Goal: Information Seeking & Learning: Learn about a topic

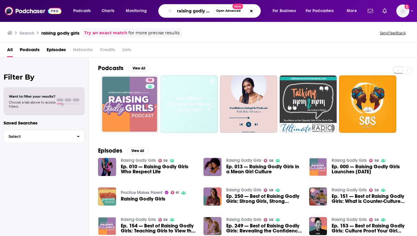
click at [187, 11] on input "raising godly girls" at bounding box center [194, 10] width 39 height 9
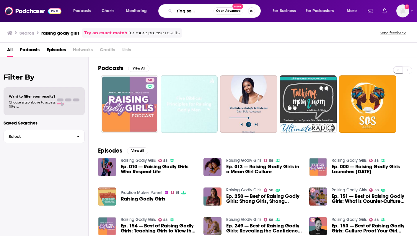
type input "becoming something"
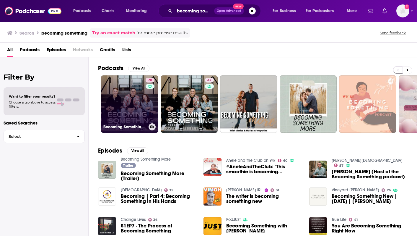
click at [121, 91] on link "70 Becoming Something with [PERSON_NAME]" at bounding box center [129, 103] width 57 height 57
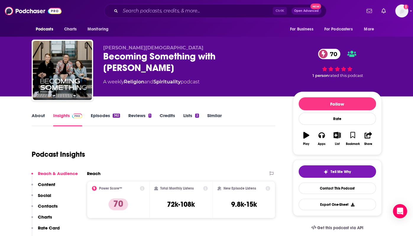
click at [183, 15] on input "Search podcasts, credits, & more..." at bounding box center [196, 10] width 153 height 9
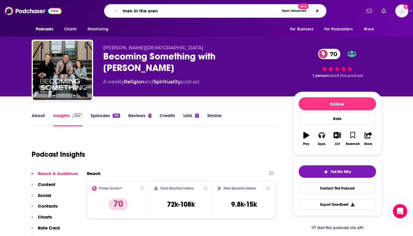
type input "men in the arena"
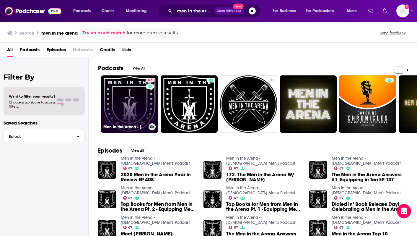
click at [123, 93] on link "67 Men in the Arena - [DEMOGRAPHIC_DATA] Men's Podcast" at bounding box center [129, 103] width 57 height 57
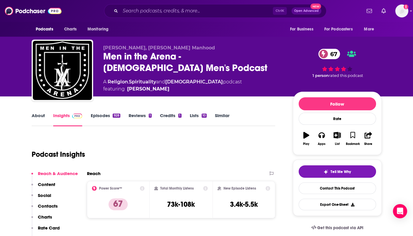
click at [188, 8] on input "Search podcasts, credits, & more..." at bounding box center [196, 10] width 153 height 9
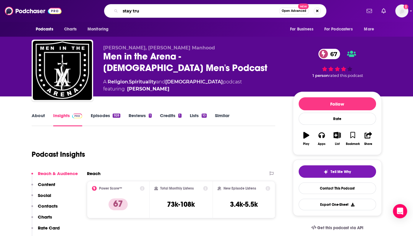
type input "stay true"
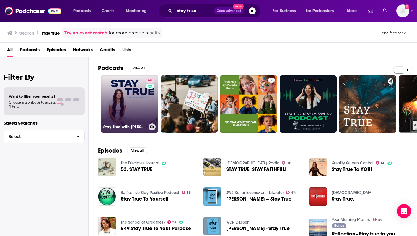
click at [122, 103] on link "66 Stay True with [PERSON_NAME] [PERSON_NAME]" at bounding box center [129, 103] width 57 height 57
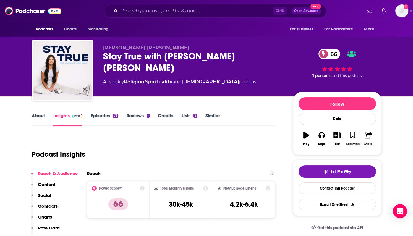
scroll to position [114, 0]
